Goal: Download file/media

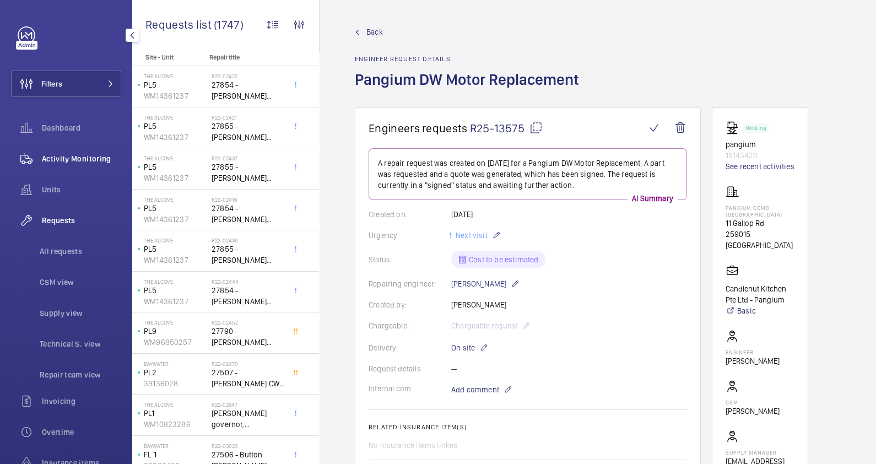
click at [72, 159] on span "Activity Monitoring" at bounding box center [81, 158] width 79 height 11
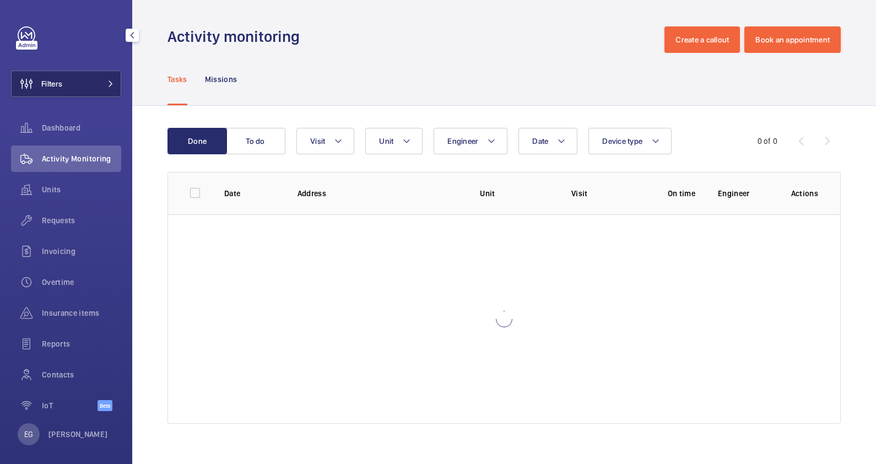
click at [101, 84] on span at bounding box center [107, 83] width 13 height 7
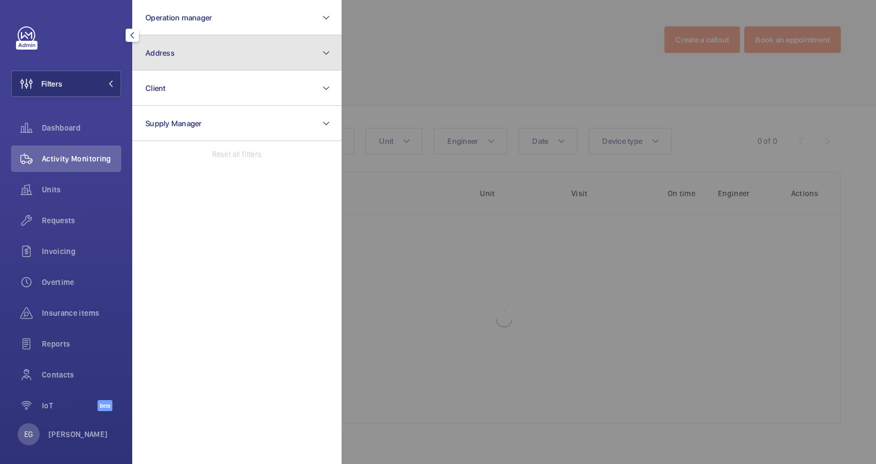
click at [233, 43] on button "Address" at bounding box center [236, 52] width 209 height 35
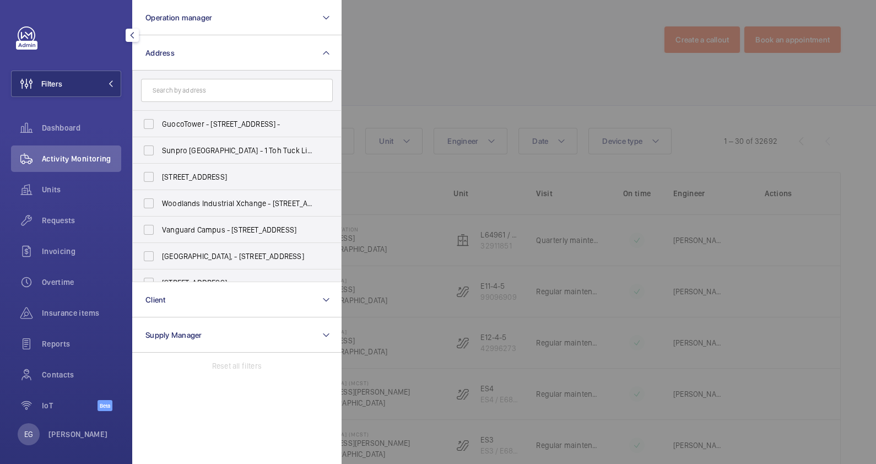
click at [241, 88] on input "text" at bounding box center [237, 90] width 192 height 23
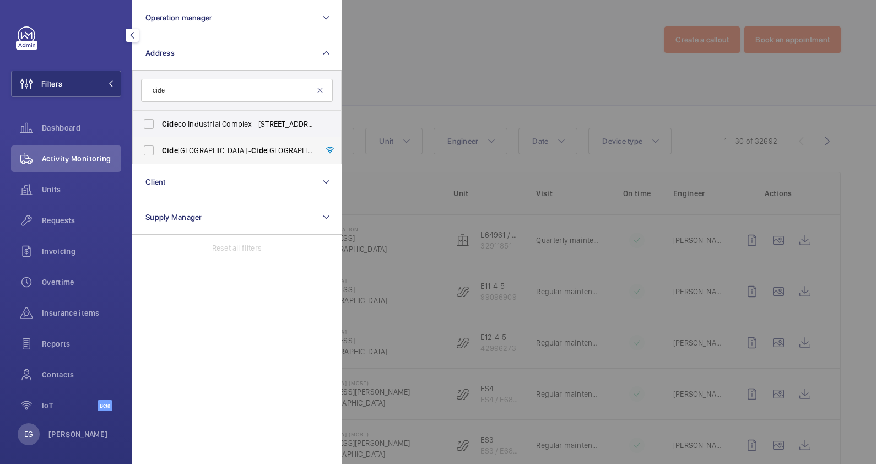
type input "cide"
click at [245, 149] on span "[GEOGRAPHIC_DATA] - [GEOGRAPHIC_DATA]" at bounding box center [238, 150] width 152 height 11
click at [160, 149] on input "[GEOGRAPHIC_DATA] - [GEOGRAPHIC_DATA]" at bounding box center [149, 150] width 22 height 22
checkbox input "true"
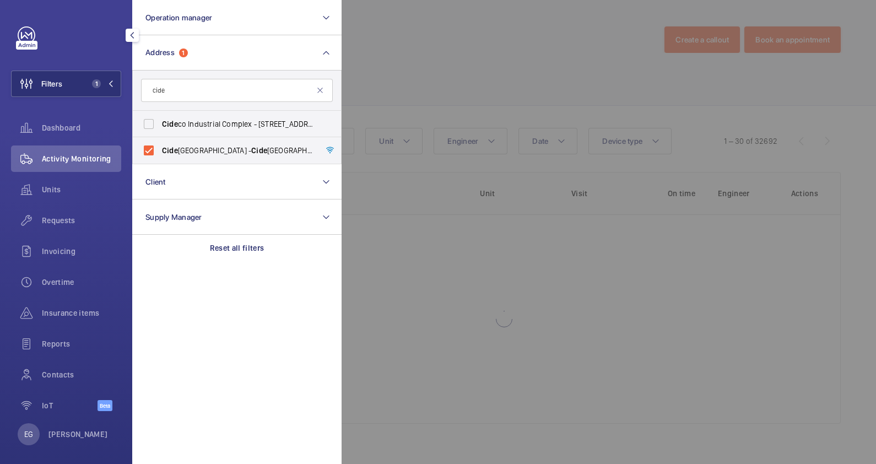
click at [427, 59] on div at bounding box center [780, 232] width 876 height 464
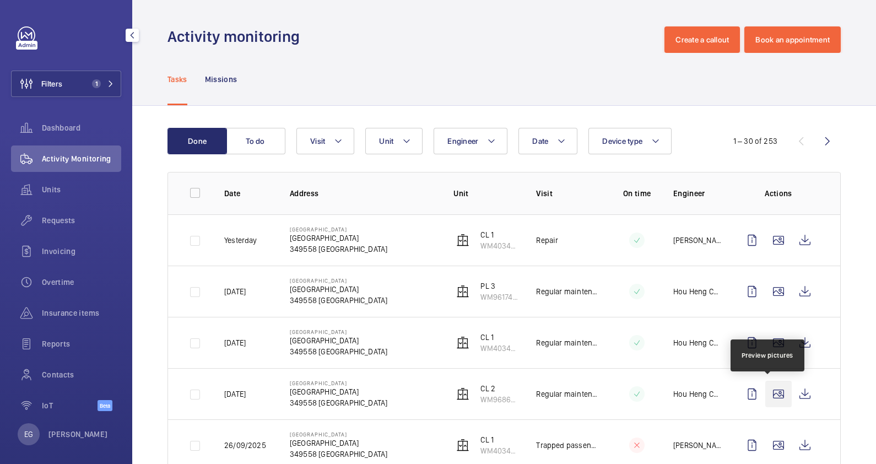
click at [769, 395] on wm-front-icon-button at bounding box center [779, 394] width 26 height 26
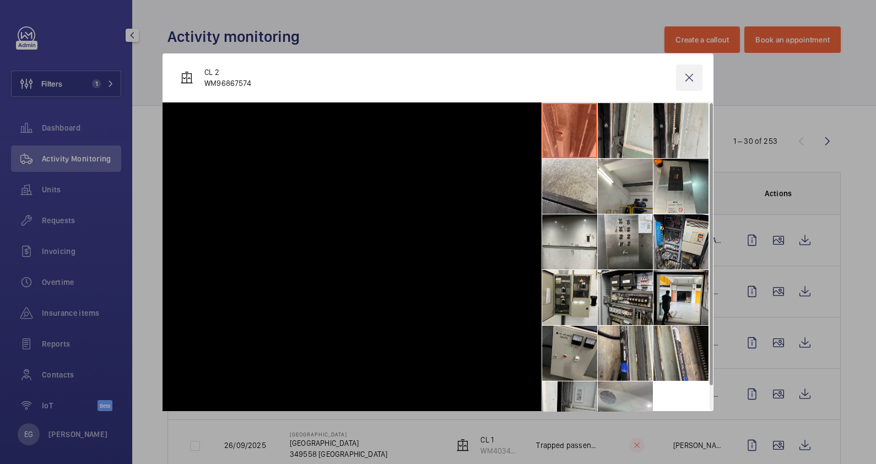
click at [687, 78] on wm-front-icon-button at bounding box center [689, 77] width 26 height 26
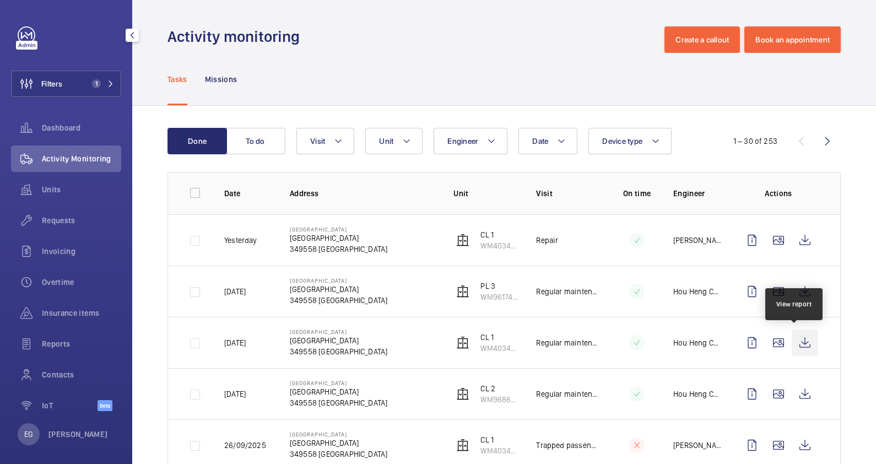
click at [796, 344] on wm-front-icon-button at bounding box center [805, 343] width 26 height 26
click at [77, 123] on span "Dashboard" at bounding box center [81, 127] width 79 height 11
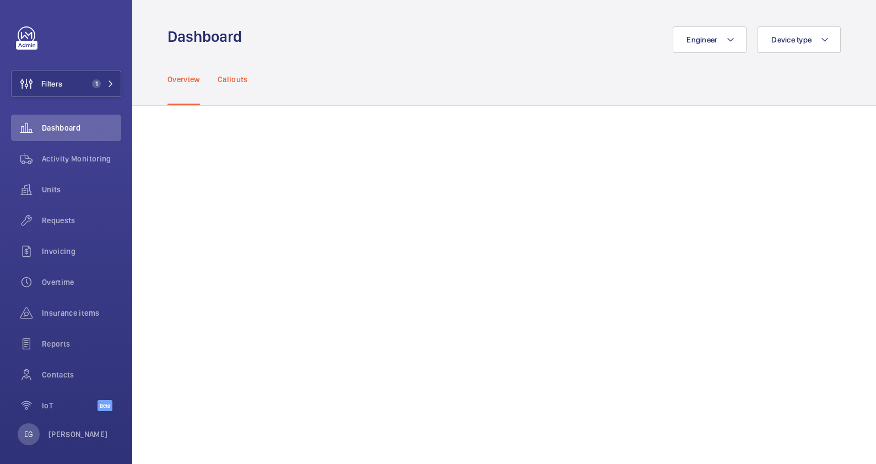
click at [244, 78] on p "Callouts" at bounding box center [233, 79] width 30 height 11
click at [91, 150] on div "Activity Monitoring" at bounding box center [66, 159] width 110 height 26
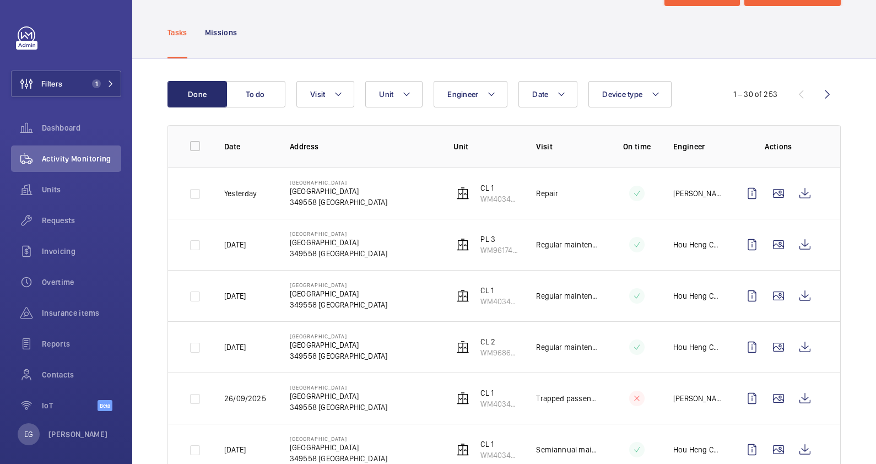
scroll to position [56, 0]
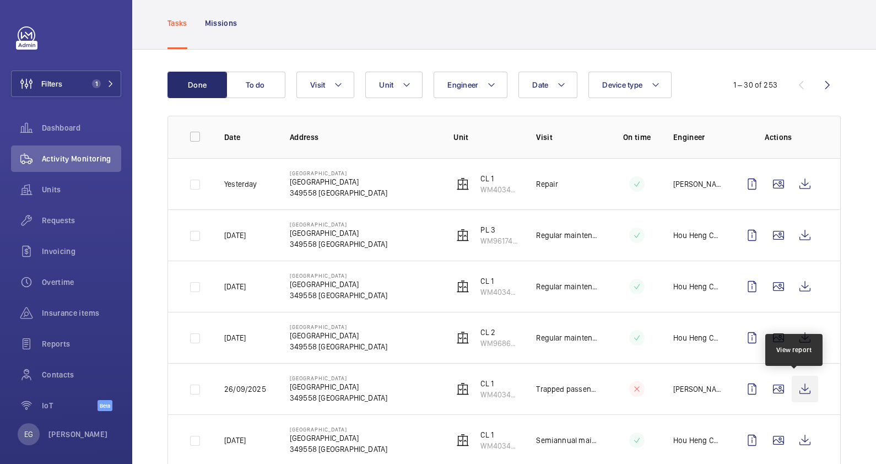
click at [797, 391] on wm-front-icon-button at bounding box center [805, 389] width 26 height 26
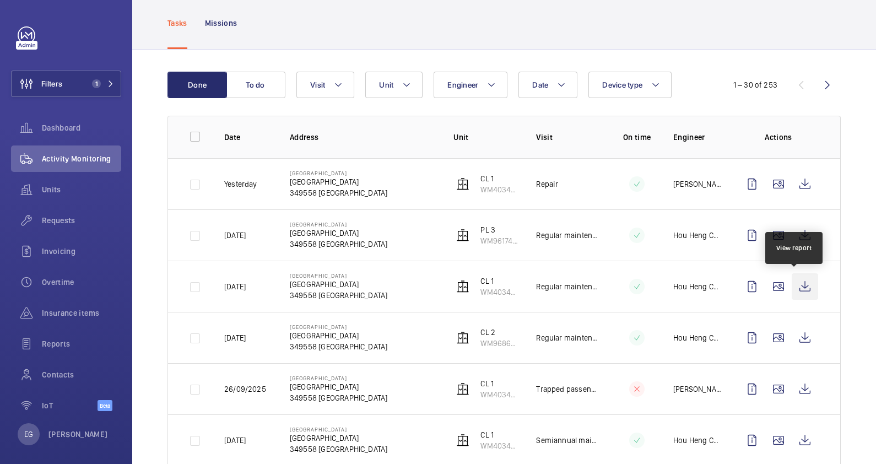
click at [795, 290] on wm-front-icon-button at bounding box center [805, 286] width 26 height 26
